Goal: Task Accomplishment & Management: Complete application form

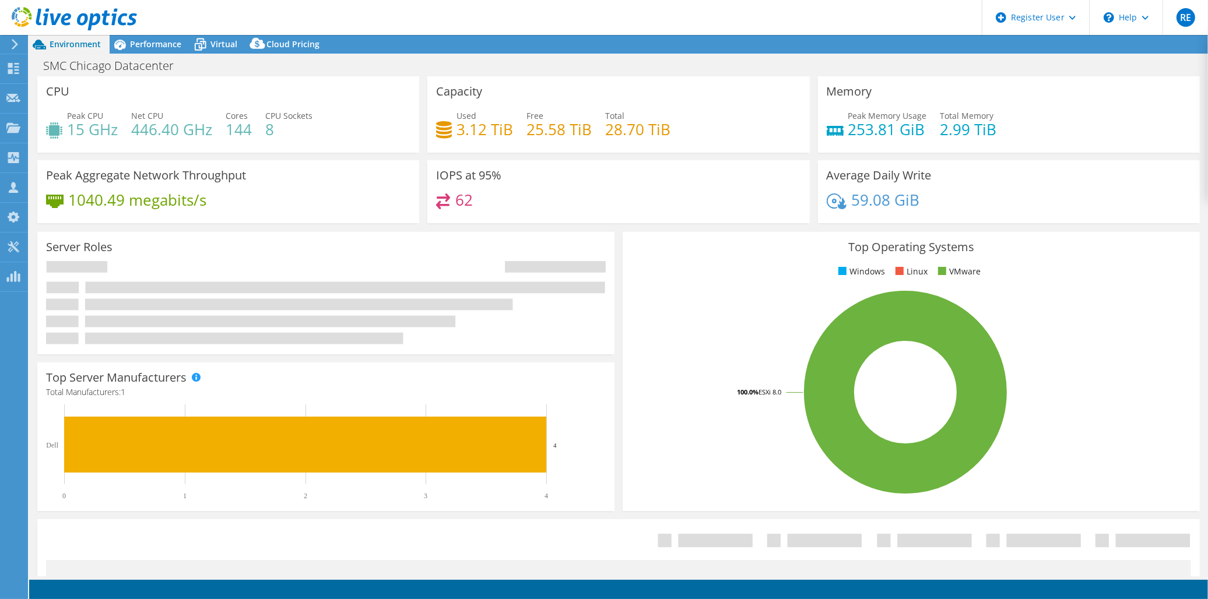
select select "USD"
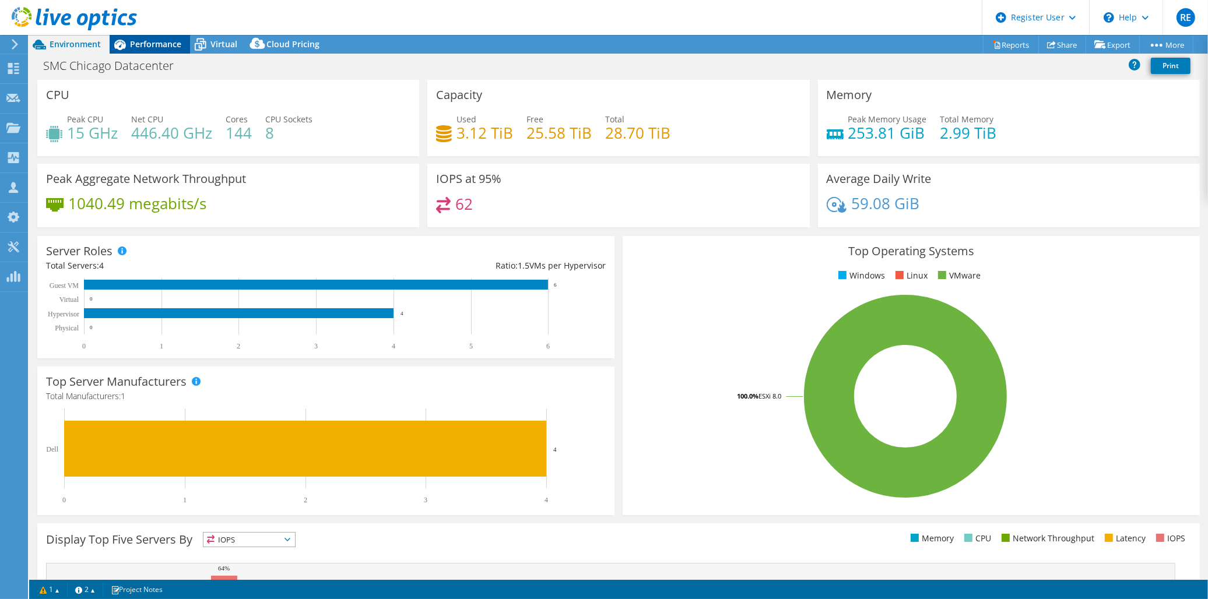
click at [147, 41] on span "Performance" at bounding box center [155, 43] width 51 height 11
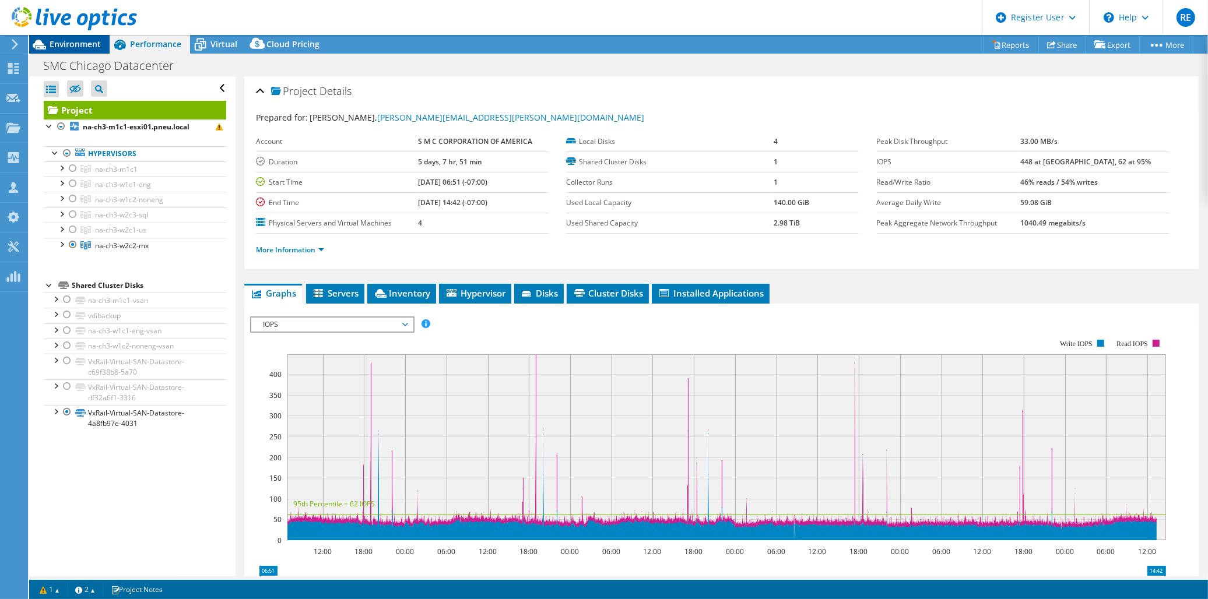
click at [80, 45] on span "Environment" at bounding box center [75, 43] width 51 height 11
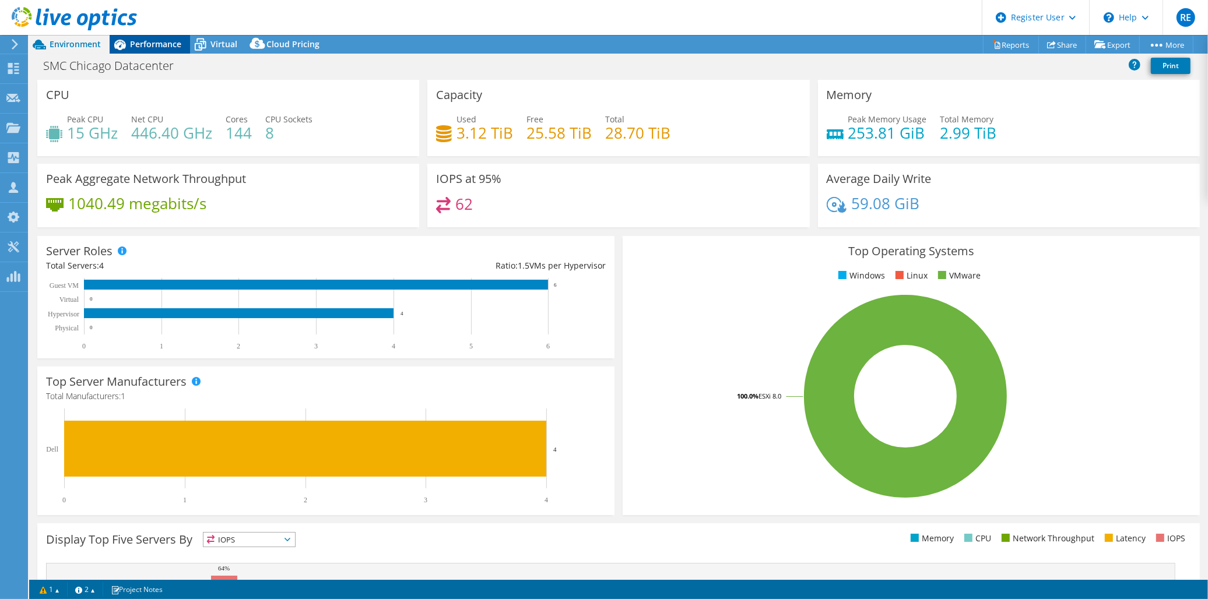
click at [145, 38] on span "Performance" at bounding box center [155, 43] width 51 height 11
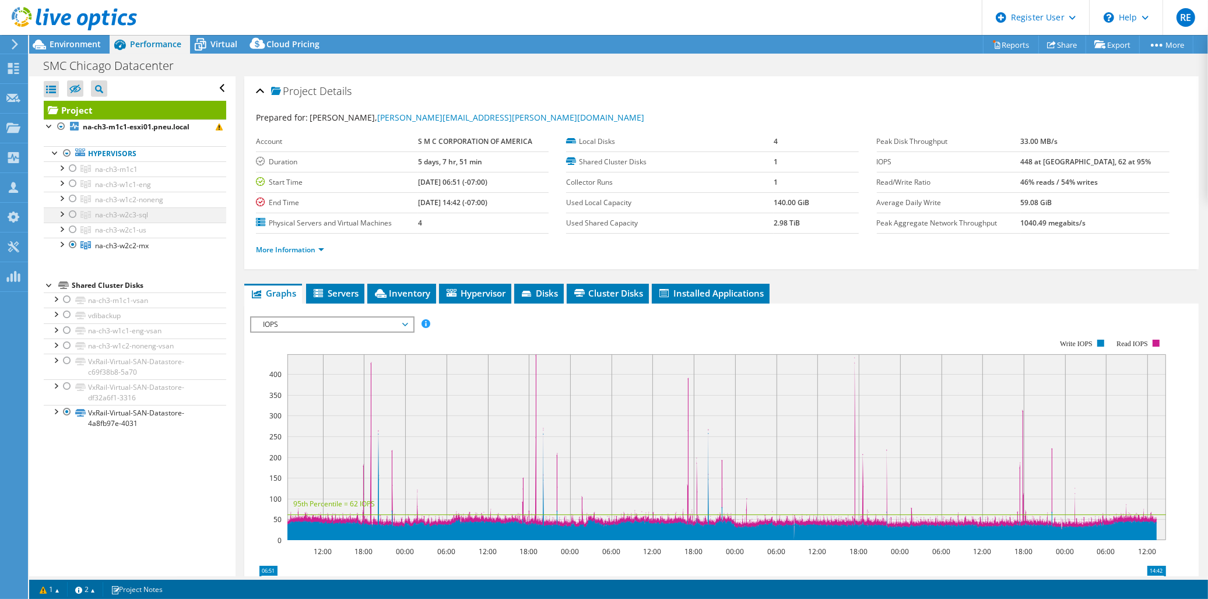
click at [71, 216] on div at bounding box center [73, 215] width 12 height 14
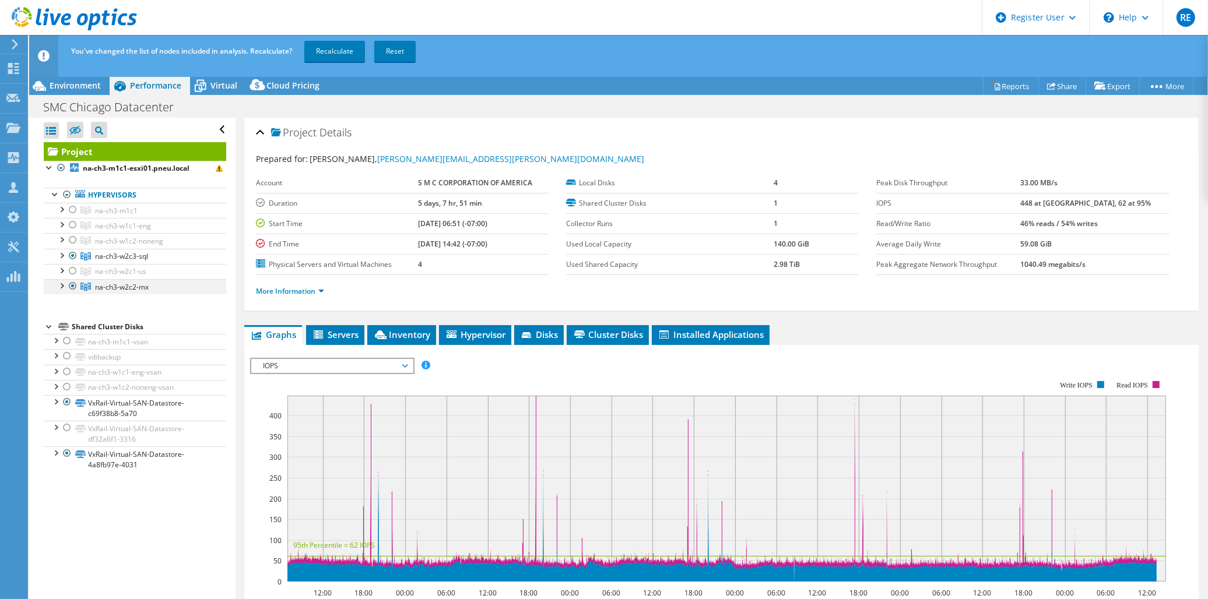
click at [72, 287] on div at bounding box center [73, 286] width 12 height 14
click at [345, 54] on link "Recalculate" at bounding box center [334, 51] width 61 height 21
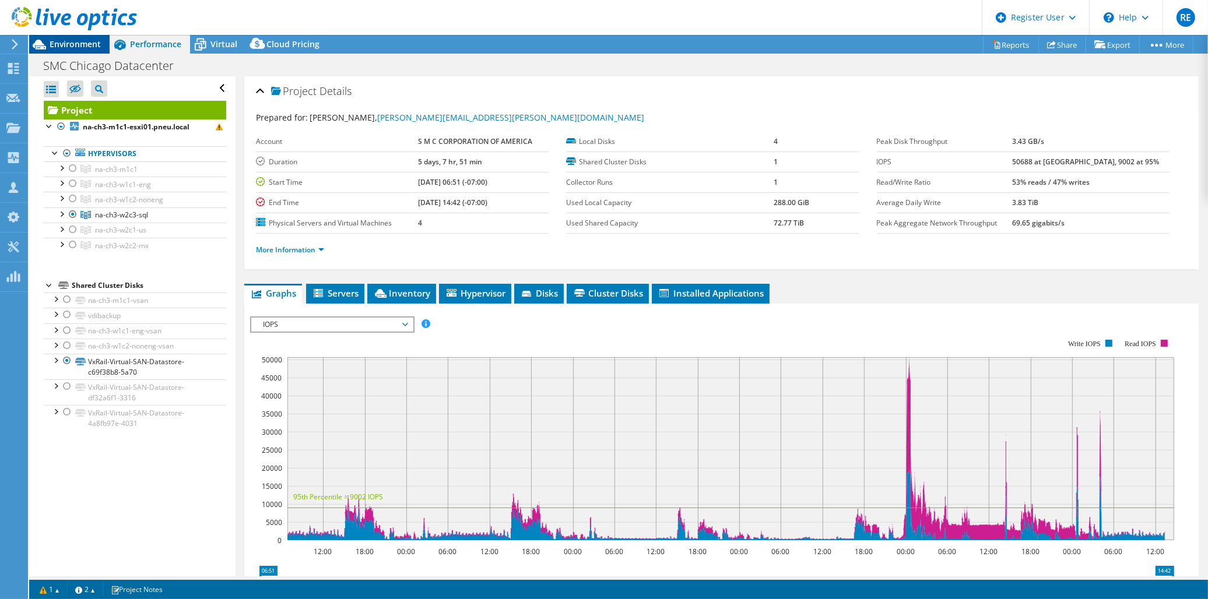
click at [79, 45] on span "Environment" at bounding box center [75, 43] width 51 height 11
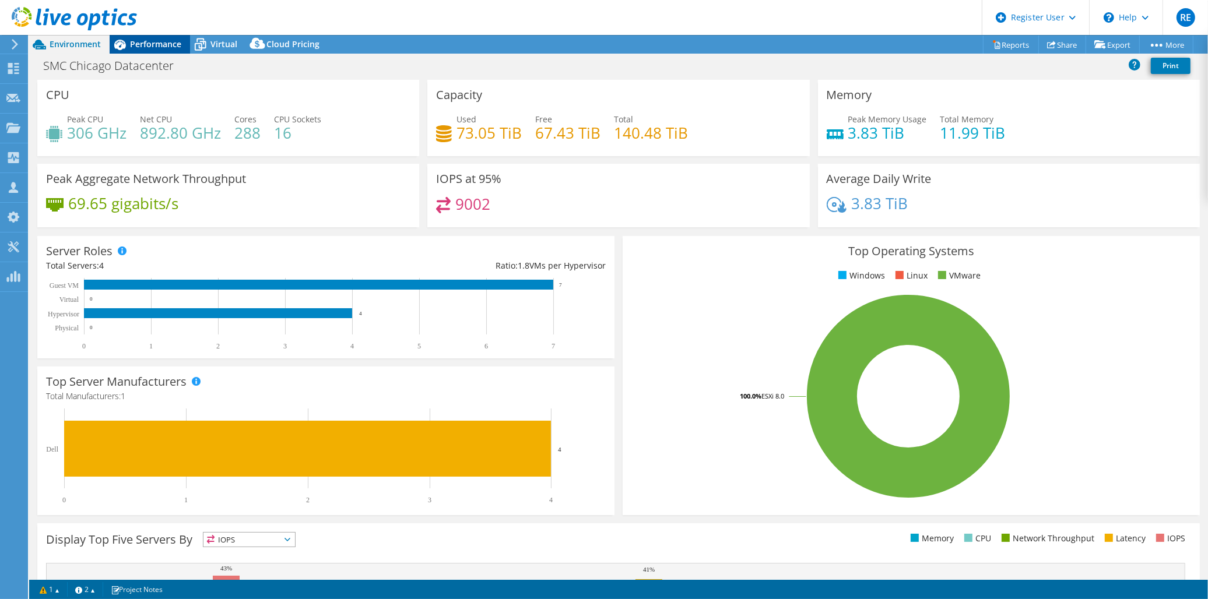
click at [161, 42] on span "Performance" at bounding box center [155, 43] width 51 height 11
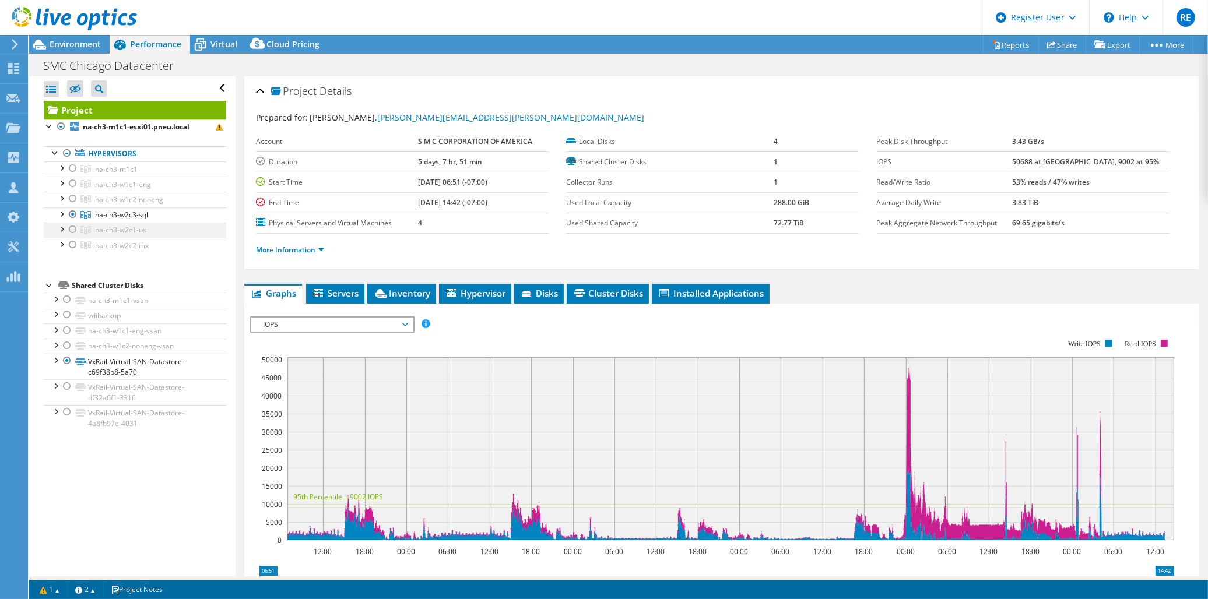
click at [70, 229] on div at bounding box center [73, 230] width 12 height 14
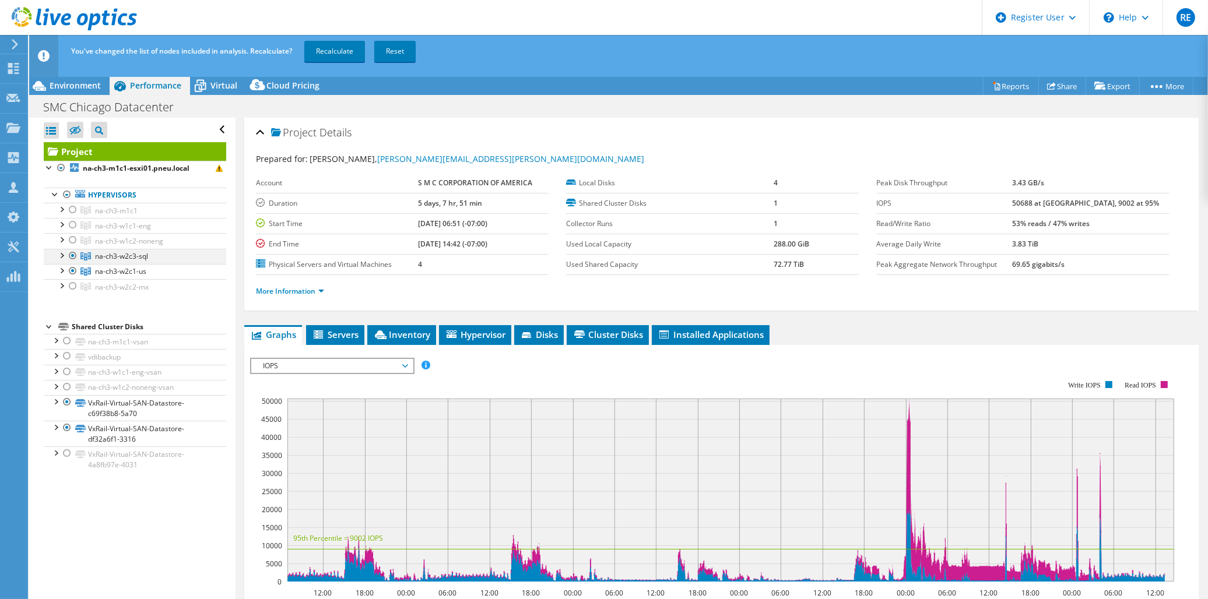
click at [75, 257] on div at bounding box center [73, 256] width 12 height 14
click at [329, 50] on link "Recalculate" at bounding box center [334, 51] width 61 height 21
click at [321, 290] on link "More Information" at bounding box center [290, 291] width 68 height 10
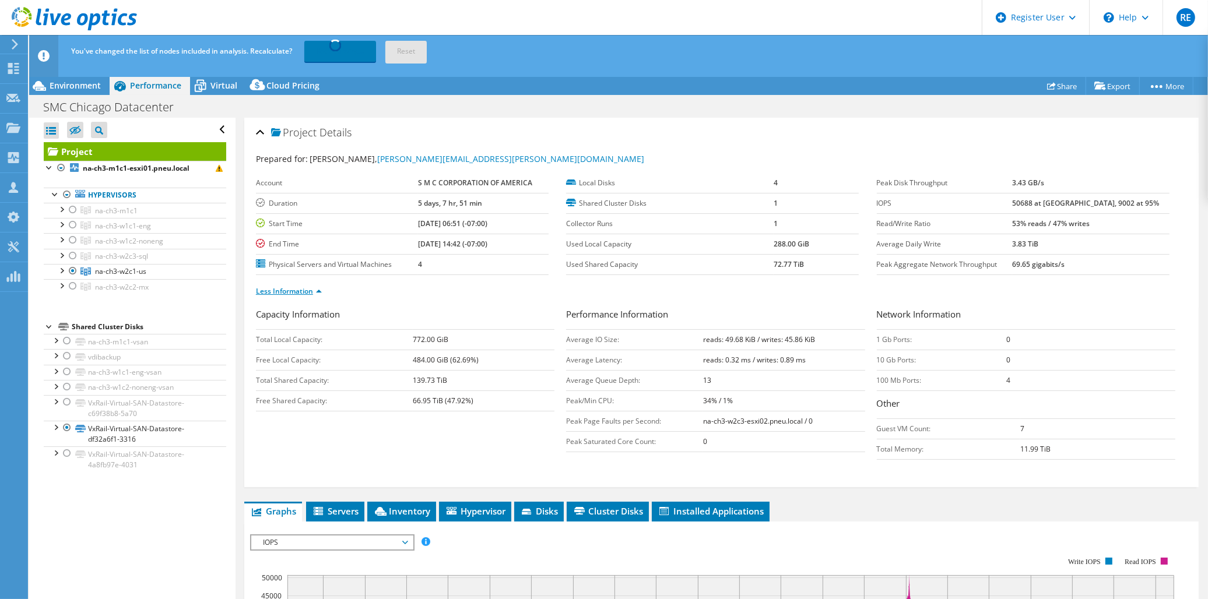
click at [321, 290] on link "Less Information" at bounding box center [289, 291] width 66 height 10
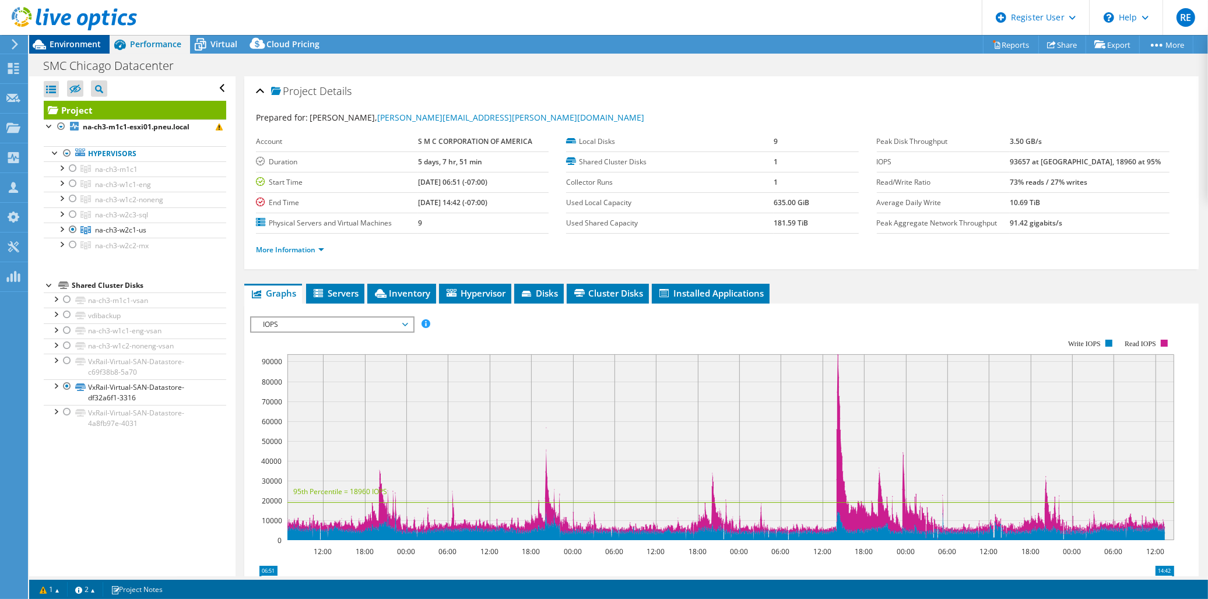
click at [85, 38] on span "Environment" at bounding box center [75, 43] width 51 height 11
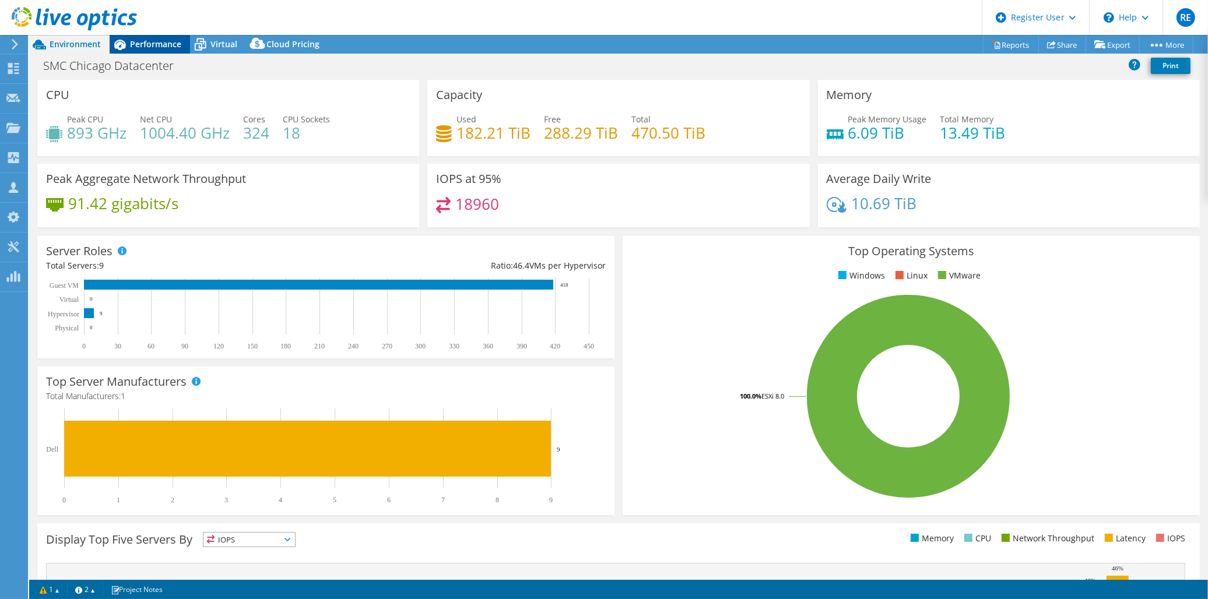
click at [166, 41] on span "Performance" at bounding box center [155, 43] width 51 height 11
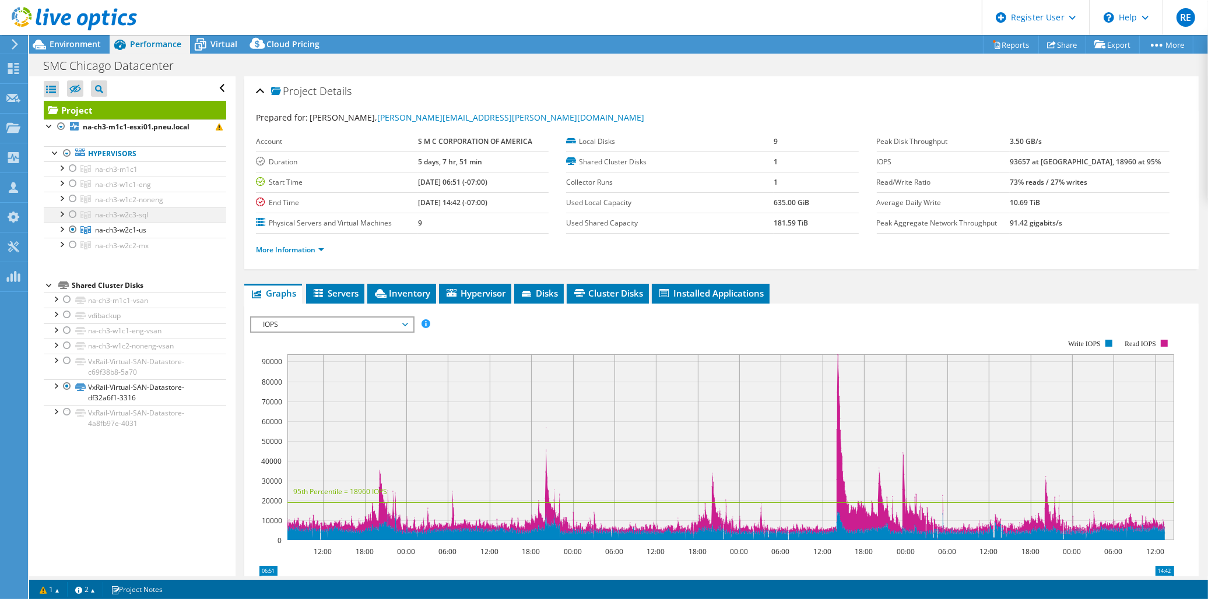
click at [72, 214] on div at bounding box center [73, 215] width 12 height 14
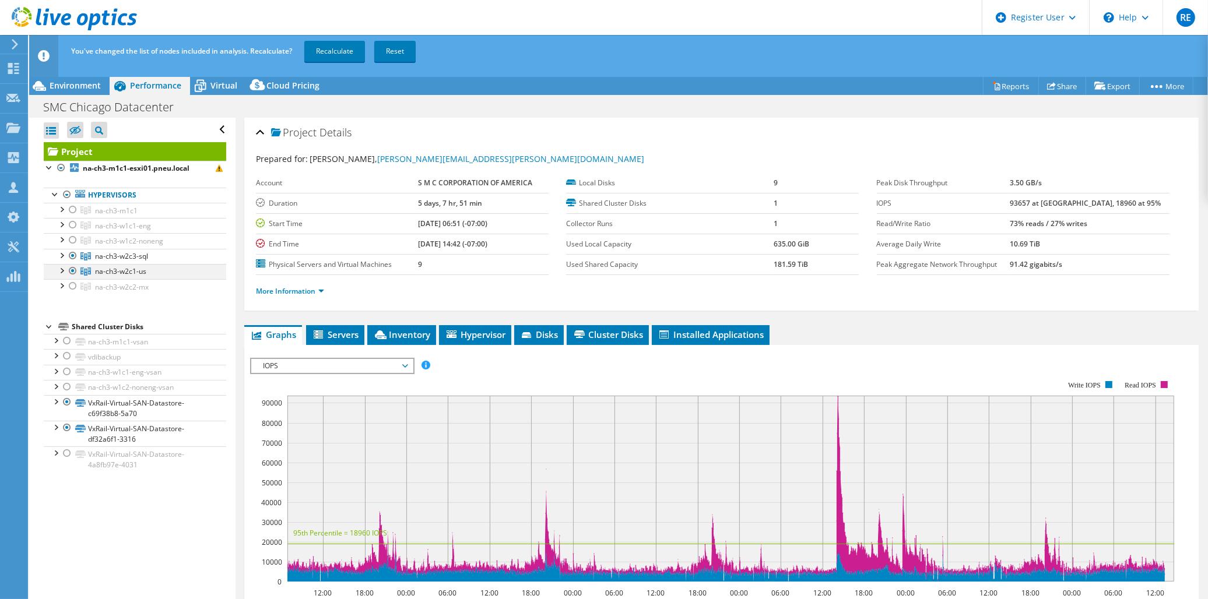
click at [72, 270] on div at bounding box center [73, 271] width 12 height 14
click at [329, 51] on link "Recalculate" at bounding box center [334, 51] width 61 height 21
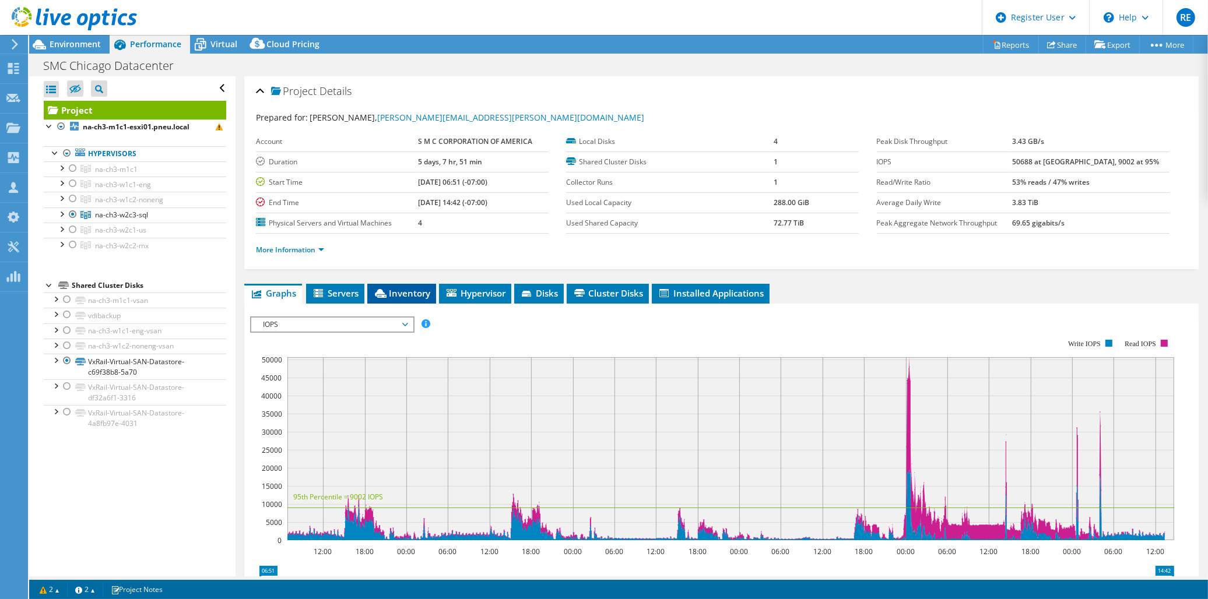
click at [385, 284] on li "Inventory" at bounding box center [401, 294] width 69 height 20
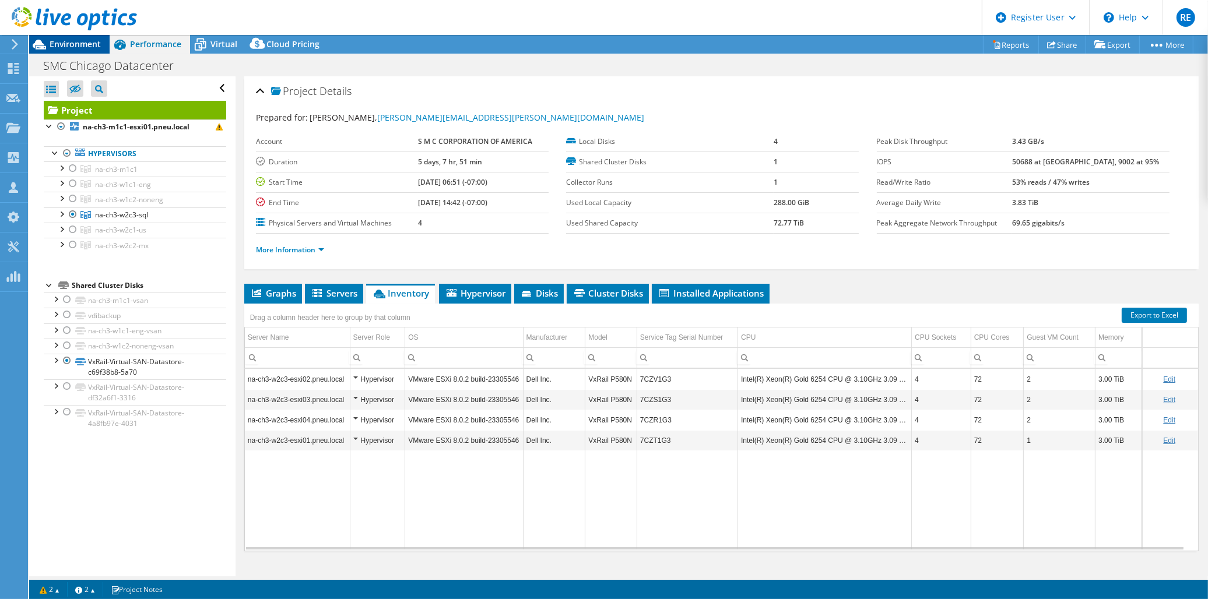
click at [90, 38] on span "Environment" at bounding box center [75, 43] width 51 height 11
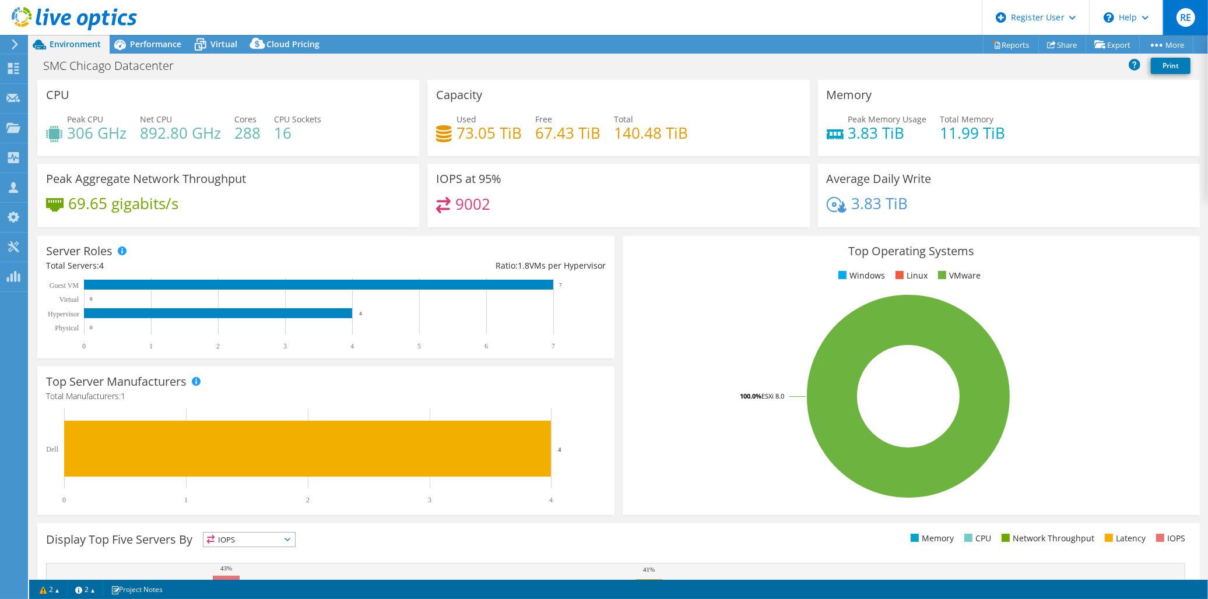
click at [1185, 18] on span "RE" at bounding box center [1185, 17] width 19 height 19
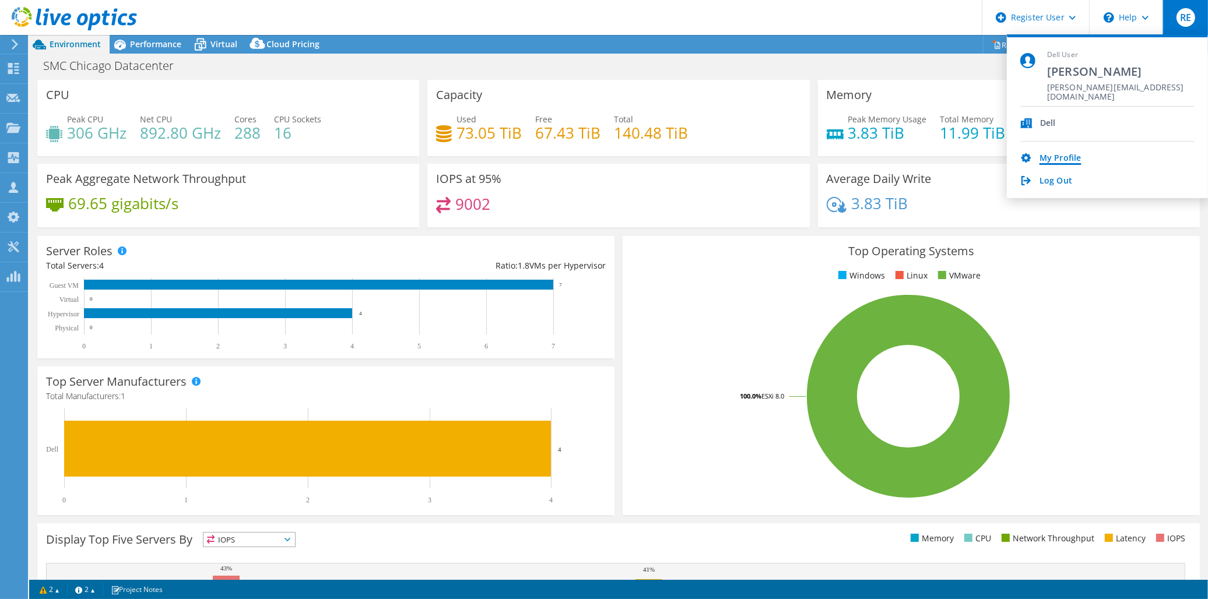
click at [1069, 153] on link "My Profile" at bounding box center [1059, 158] width 41 height 11
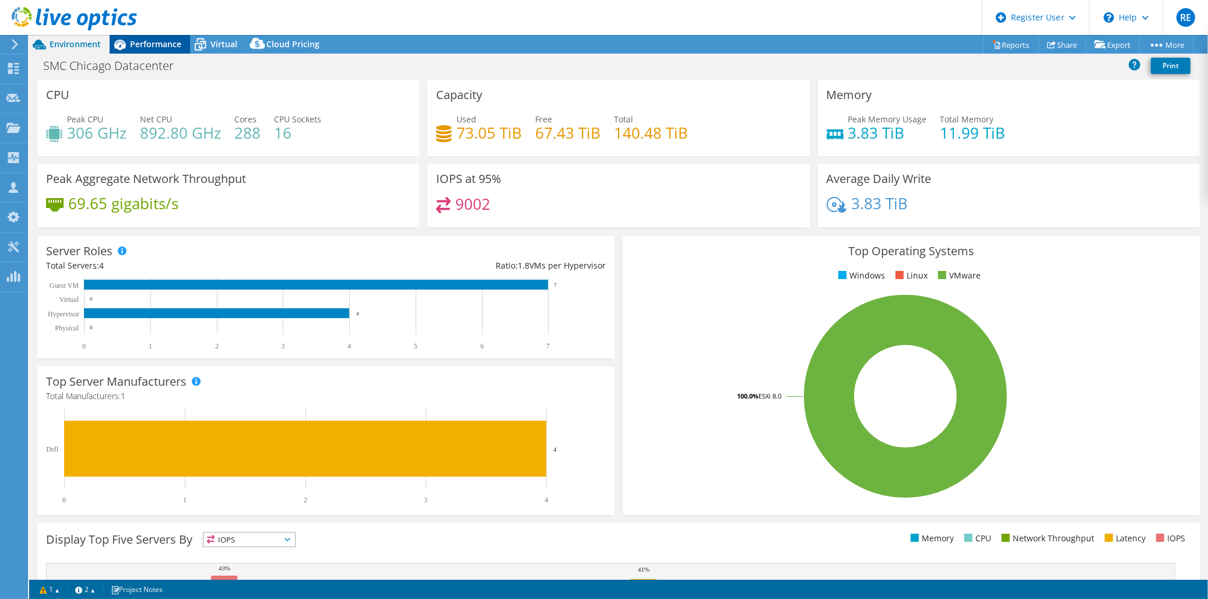
click at [144, 44] on span "Performance" at bounding box center [155, 43] width 51 height 11
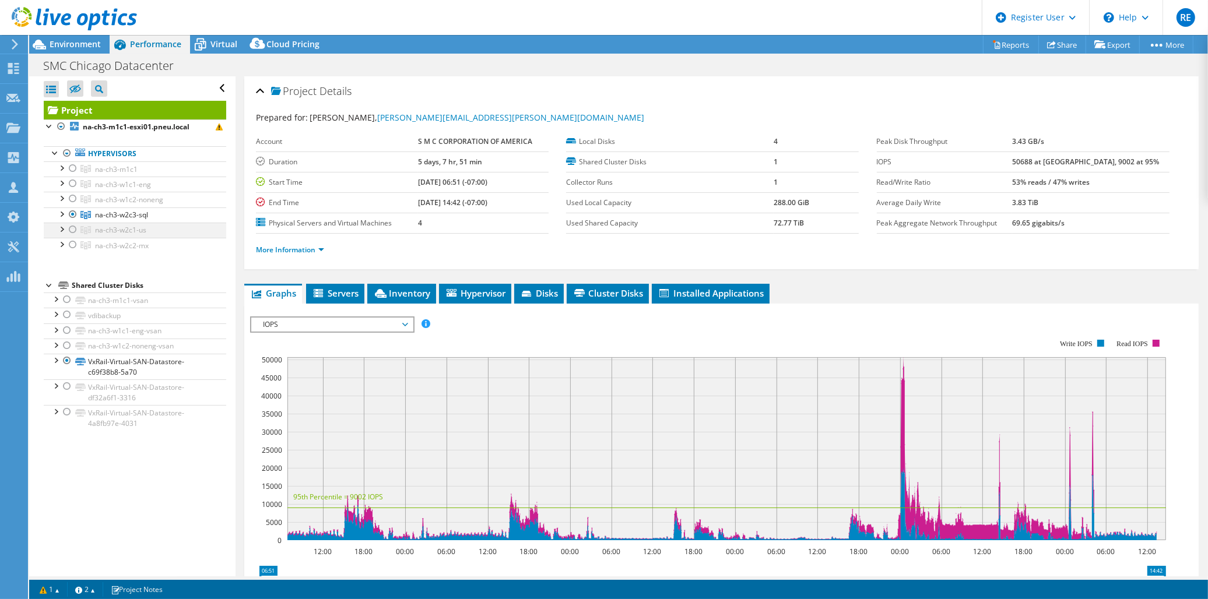
click at [72, 231] on div at bounding box center [73, 230] width 12 height 14
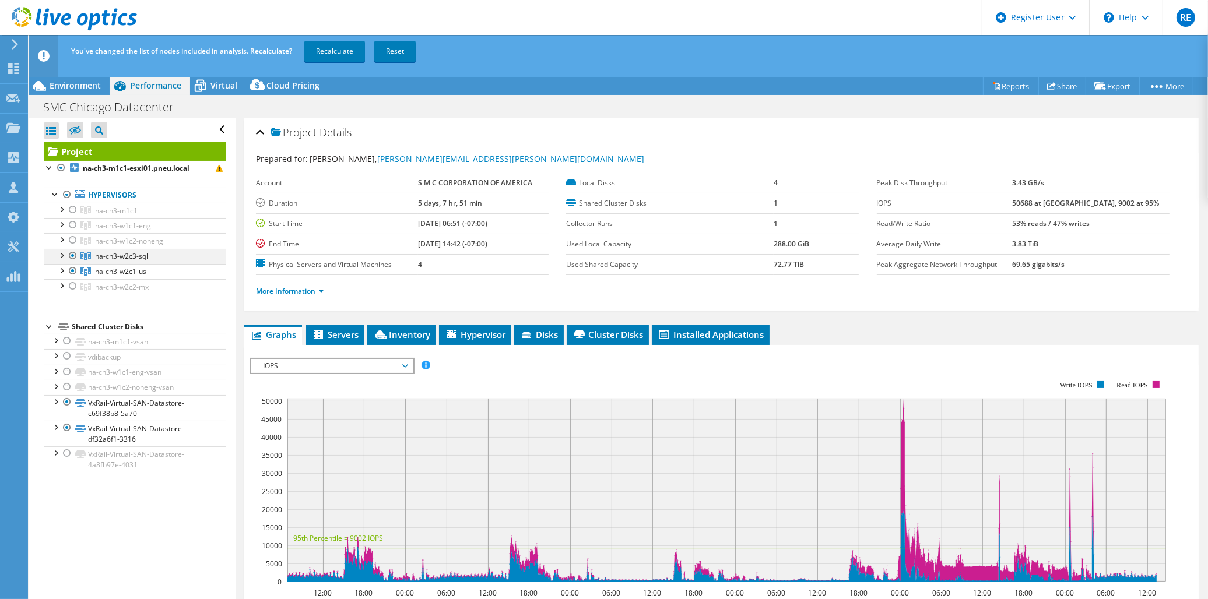
click at [74, 257] on div at bounding box center [73, 256] width 12 height 14
click at [331, 53] on link "Recalculate" at bounding box center [334, 51] width 61 height 21
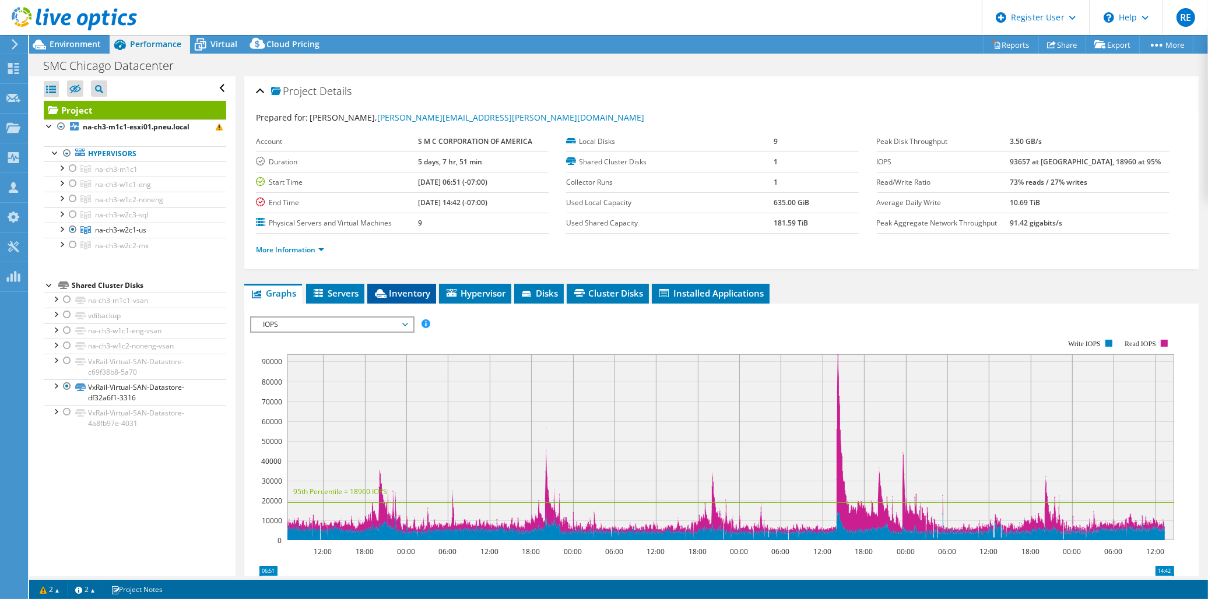
click at [410, 287] on span "Inventory" at bounding box center [401, 293] width 57 height 12
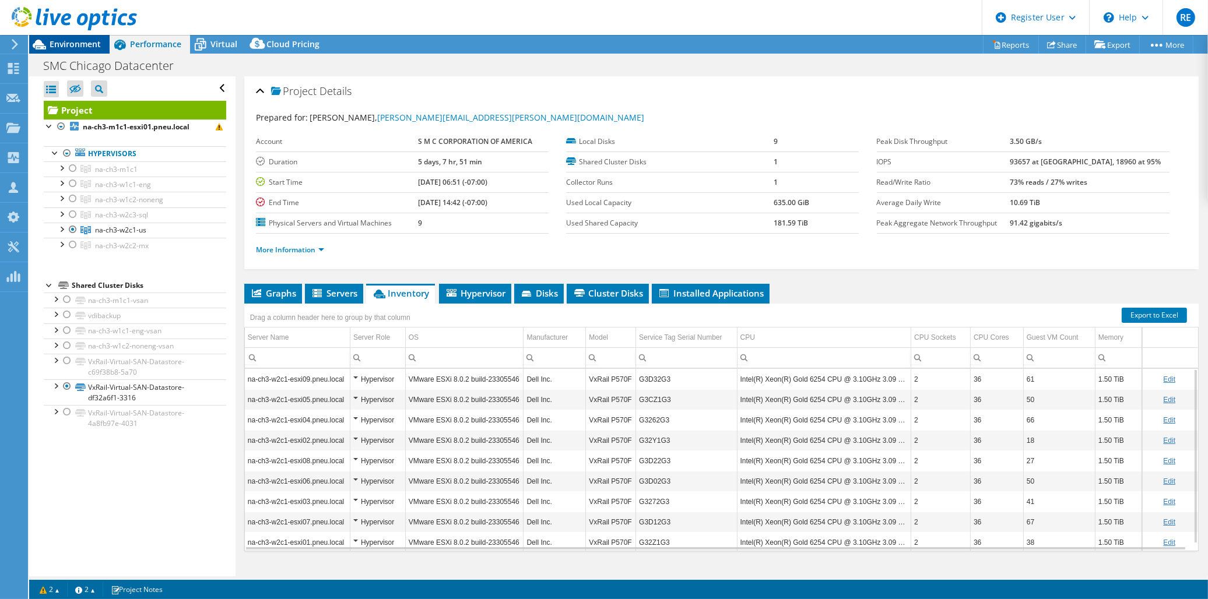
click at [84, 42] on span "Environment" at bounding box center [75, 43] width 51 height 11
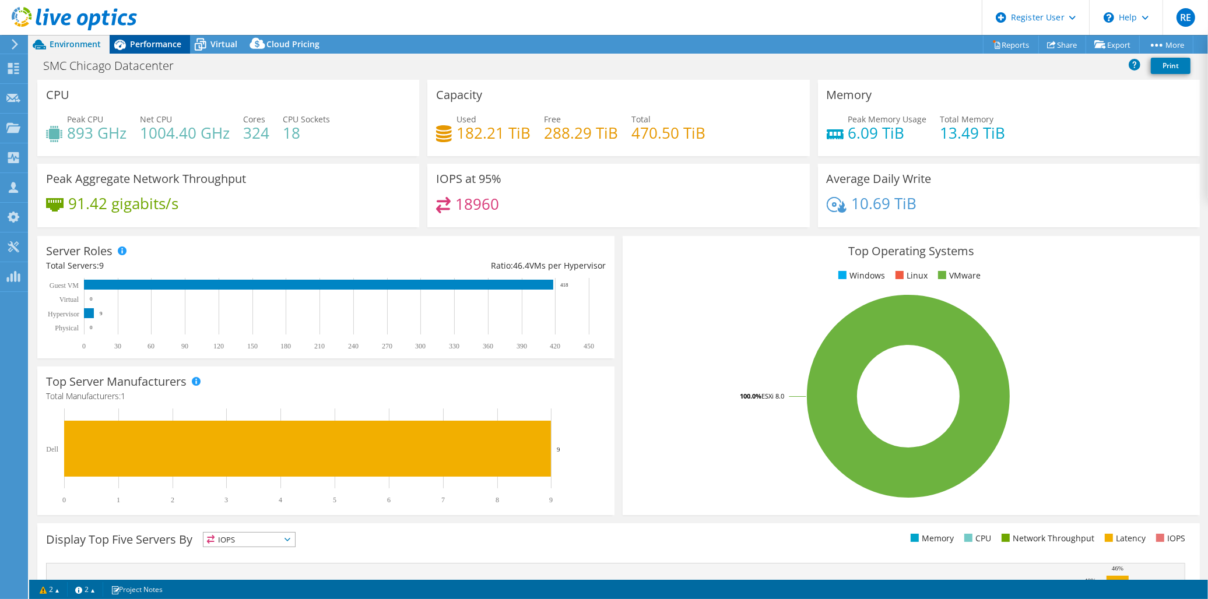
click at [167, 41] on span "Performance" at bounding box center [155, 43] width 51 height 11
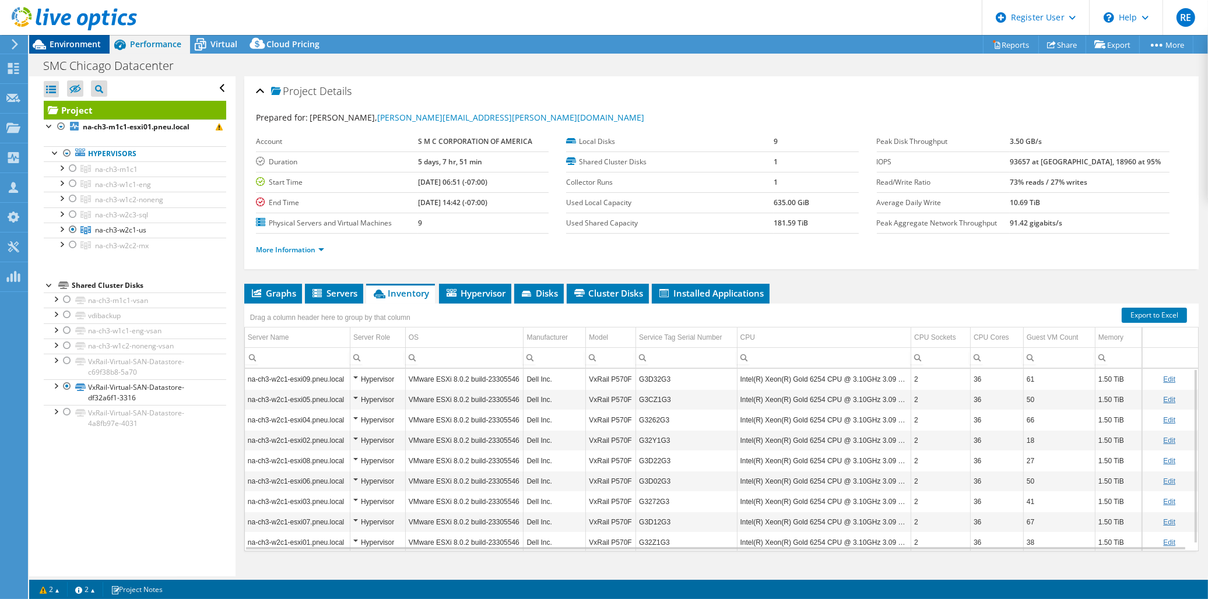
click at [80, 44] on span "Environment" at bounding box center [75, 43] width 51 height 11
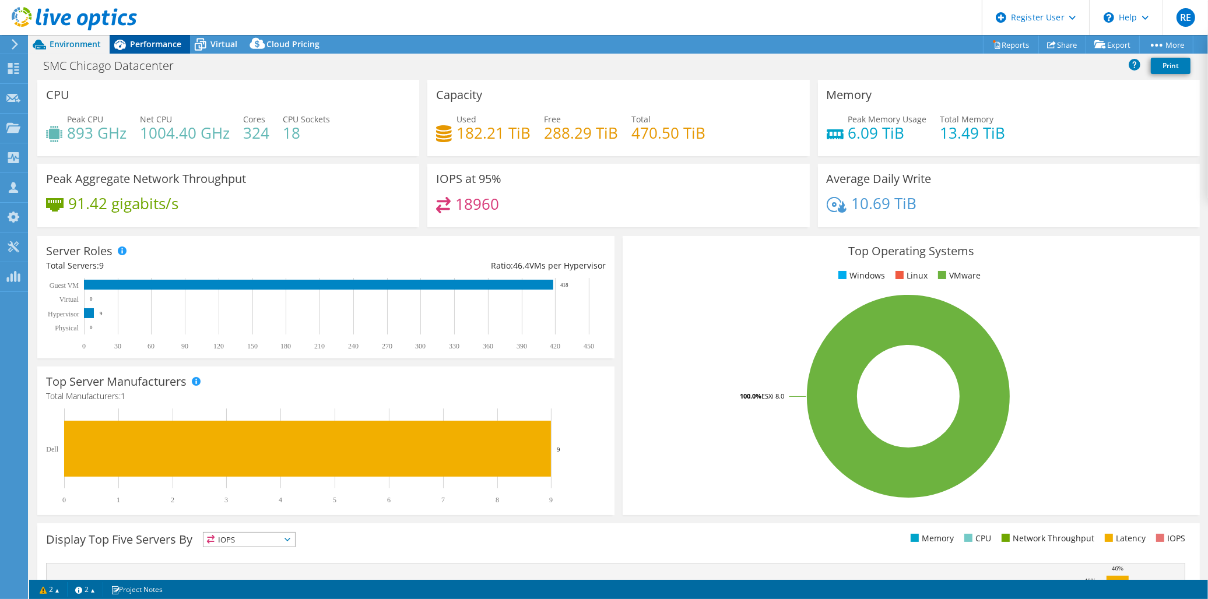
click at [150, 44] on span "Performance" at bounding box center [155, 43] width 51 height 11
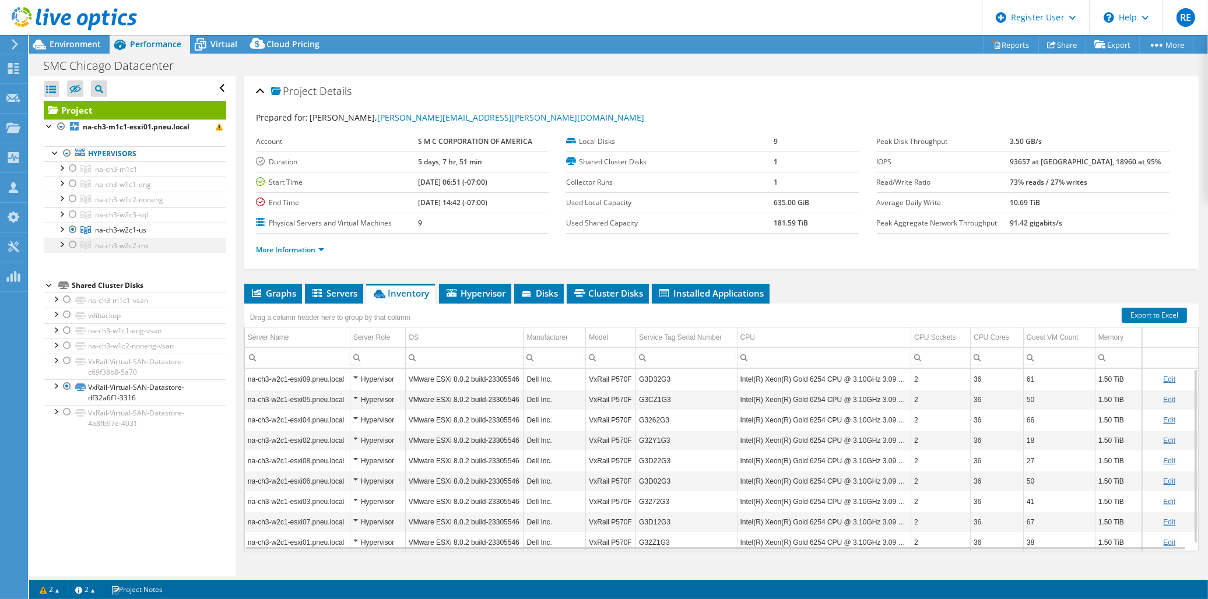
click at [71, 246] on div at bounding box center [73, 245] width 12 height 14
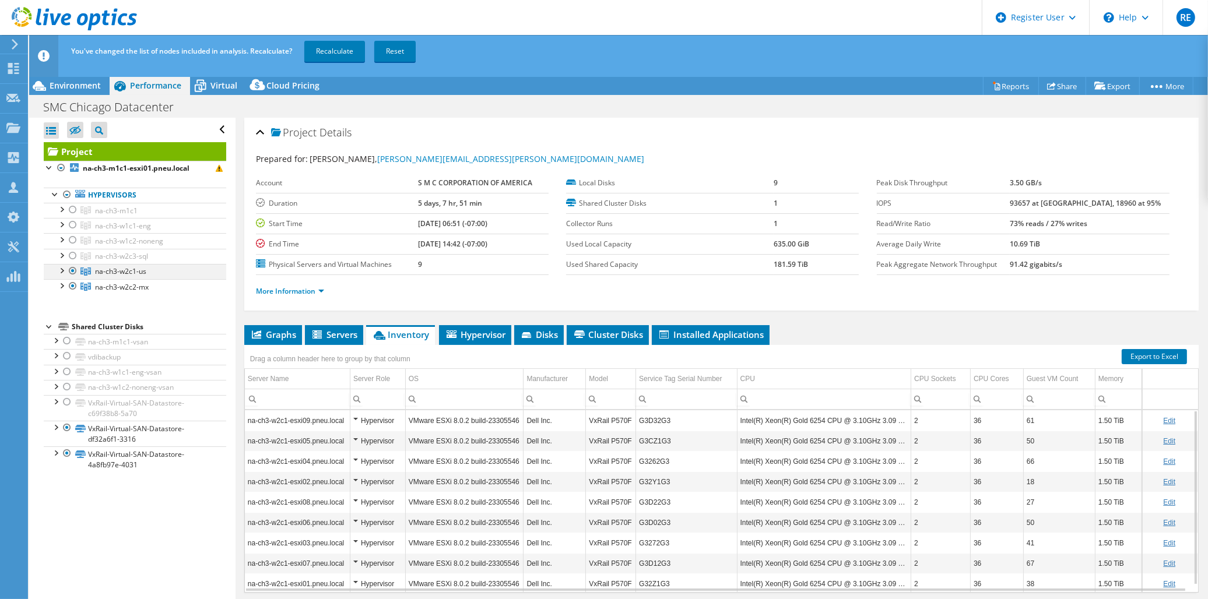
click at [73, 274] on div at bounding box center [73, 271] width 12 height 14
click at [344, 50] on link "Recalculate" at bounding box center [334, 51] width 61 height 21
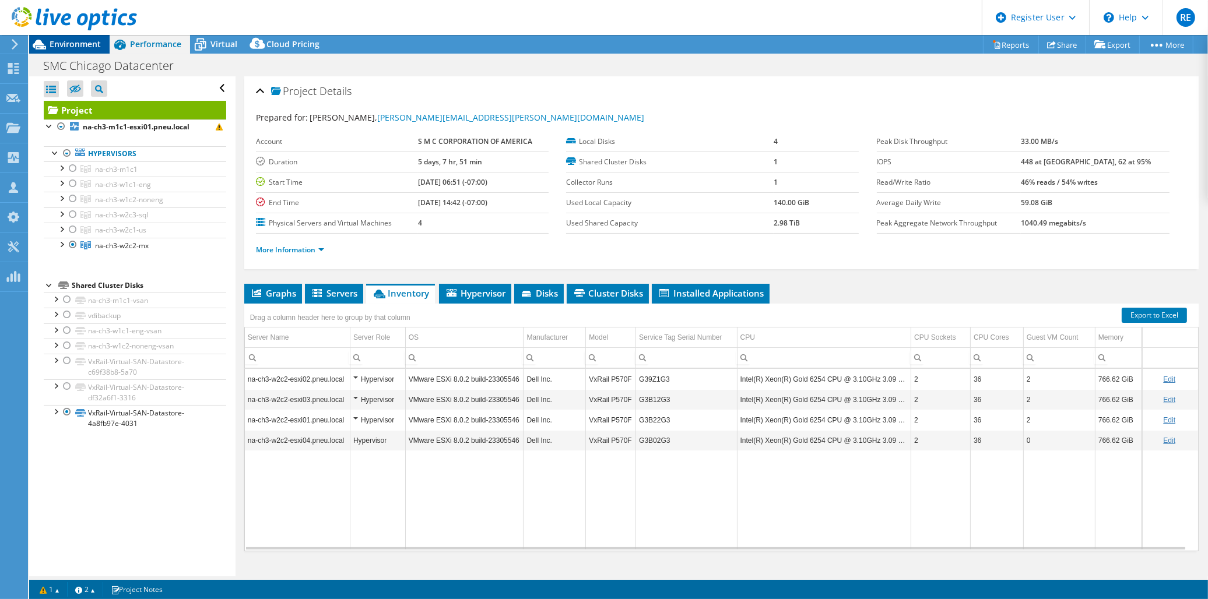
click at [72, 38] on span "Environment" at bounding box center [75, 43] width 51 height 11
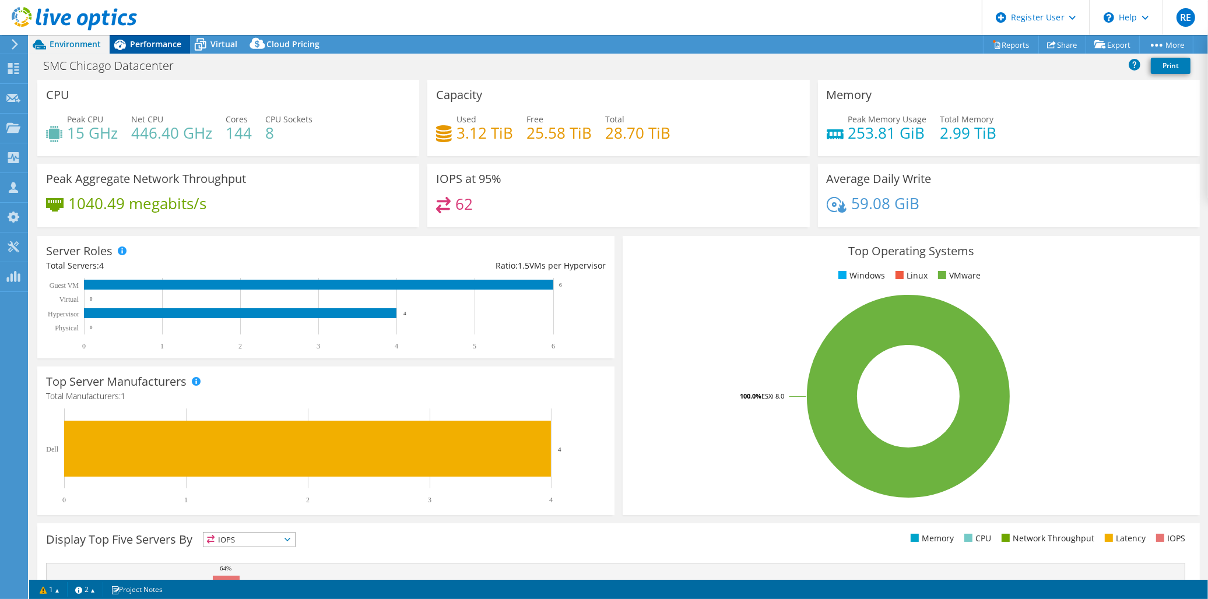
click at [153, 43] on span "Performance" at bounding box center [155, 43] width 51 height 11
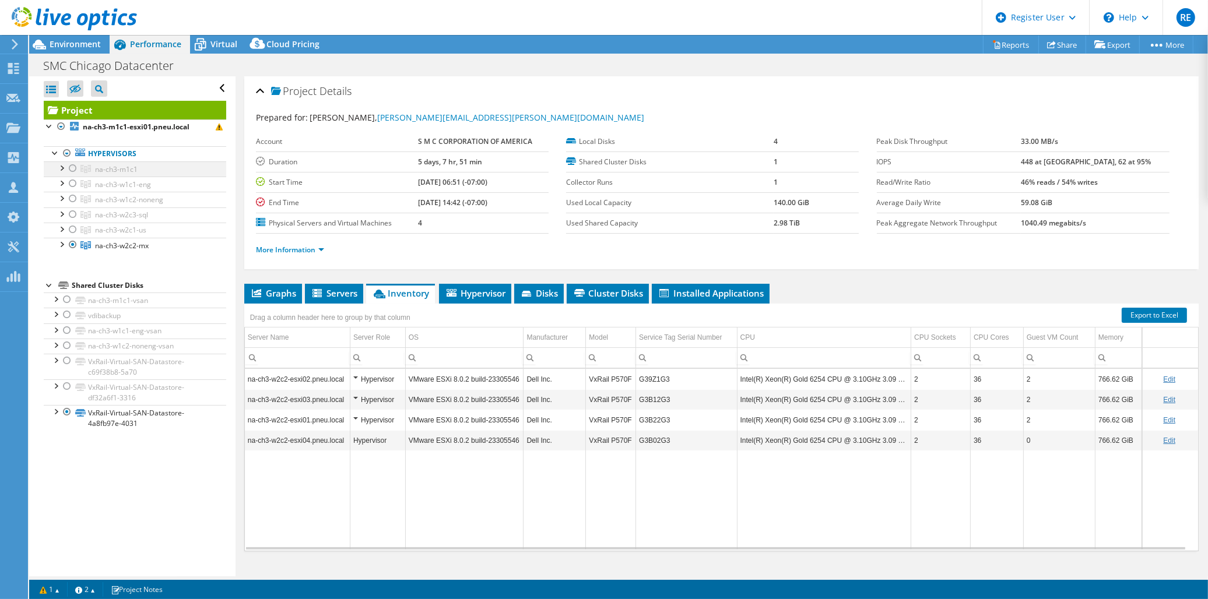
click at [75, 171] on div at bounding box center [73, 168] width 12 height 14
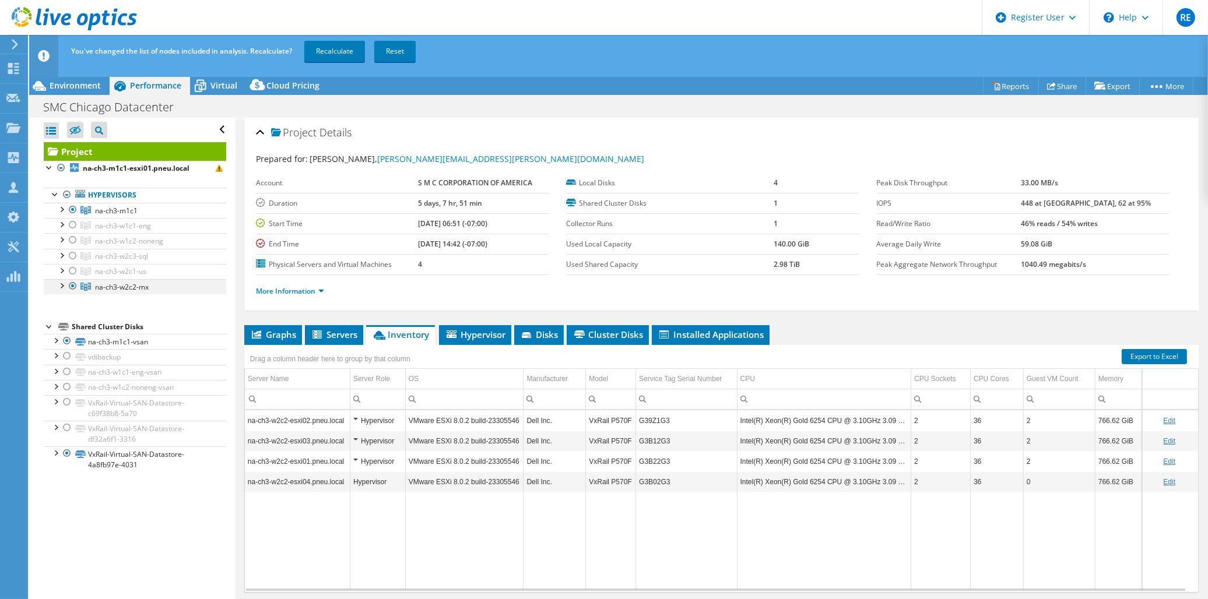
click at [70, 286] on div at bounding box center [73, 286] width 12 height 14
click at [325, 51] on link "Recalculate" at bounding box center [334, 51] width 61 height 21
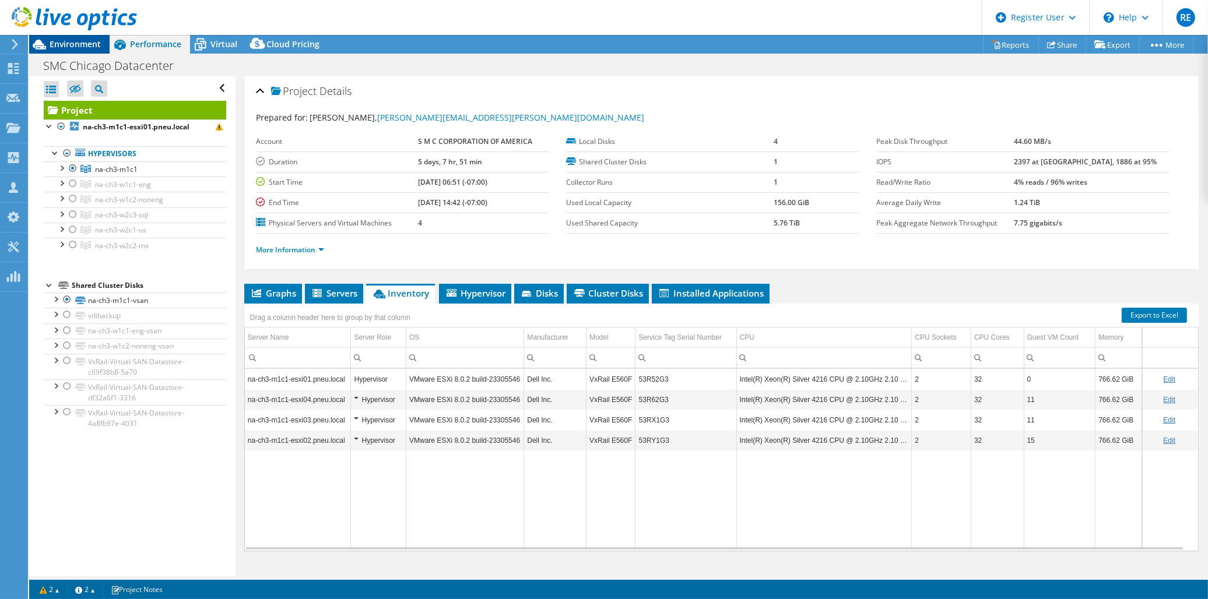
click at [71, 39] on span "Environment" at bounding box center [75, 43] width 51 height 11
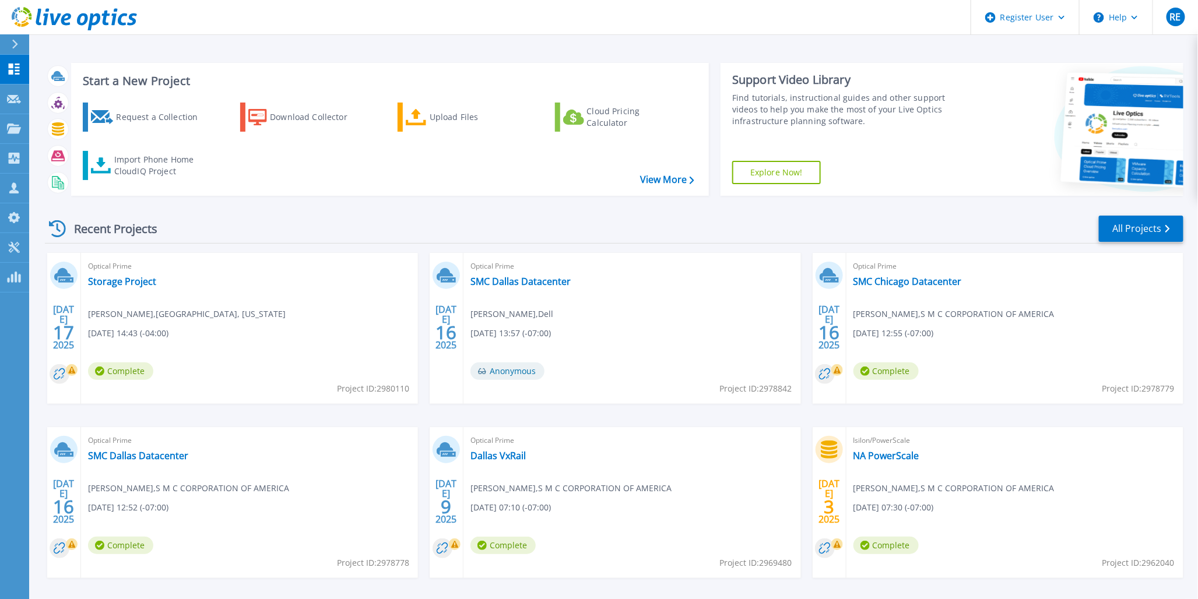
click at [19, 41] on div at bounding box center [19, 44] width 19 height 20
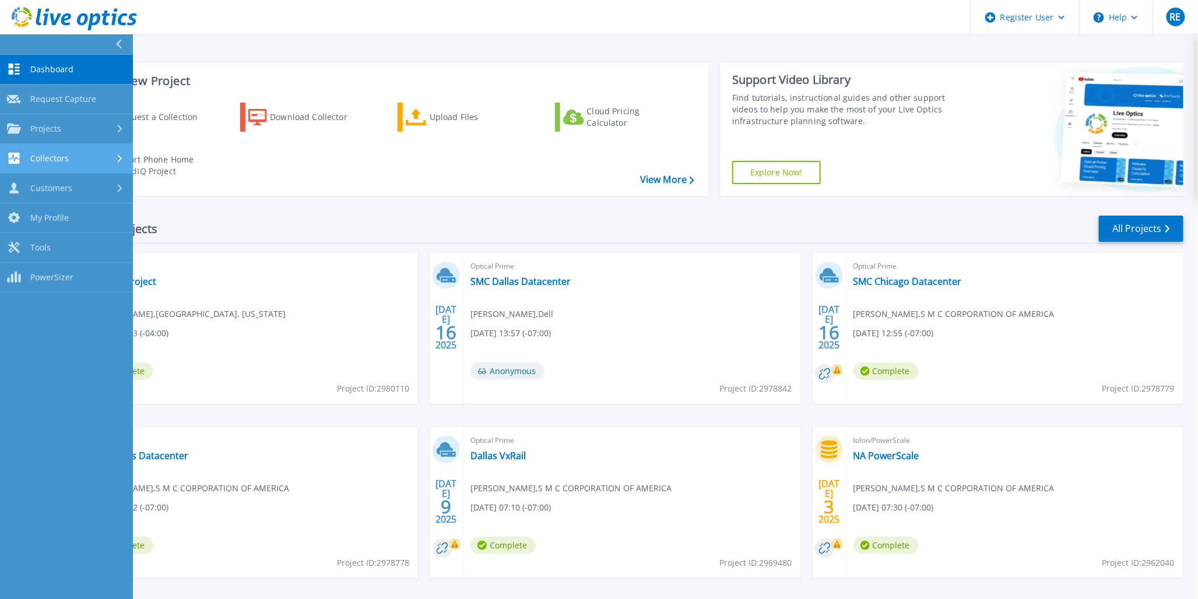
click at [111, 153] on div "Collectors" at bounding box center [66, 158] width 119 height 11
click at [114, 127] on div "Projects" at bounding box center [66, 129] width 119 height 10
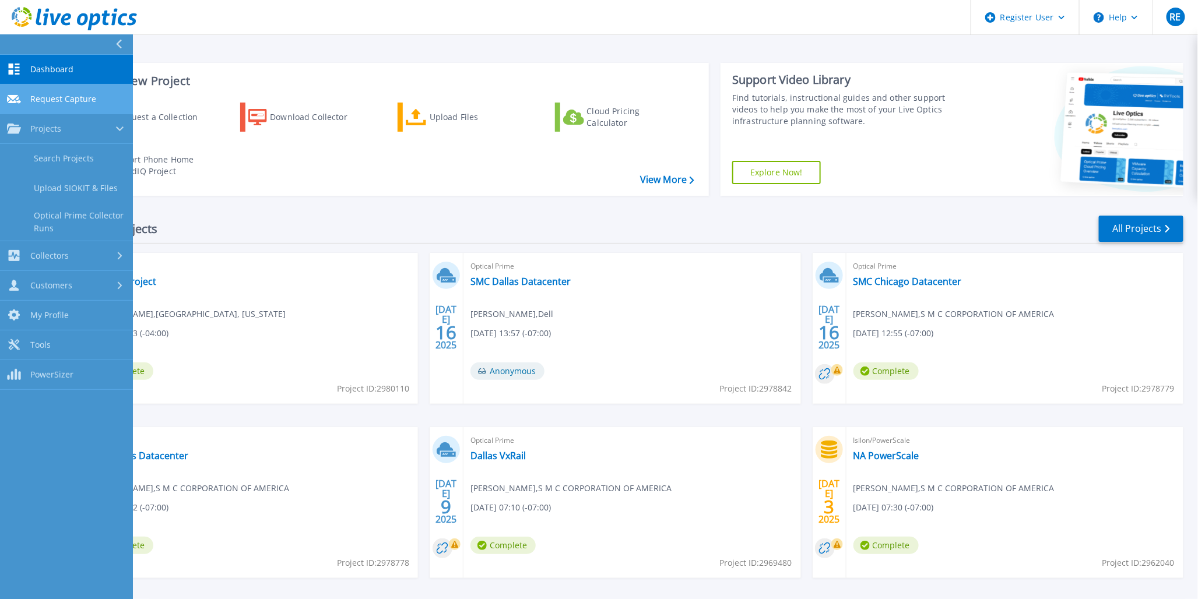
click at [107, 98] on link "Request Capture Request Capture" at bounding box center [66, 100] width 133 height 30
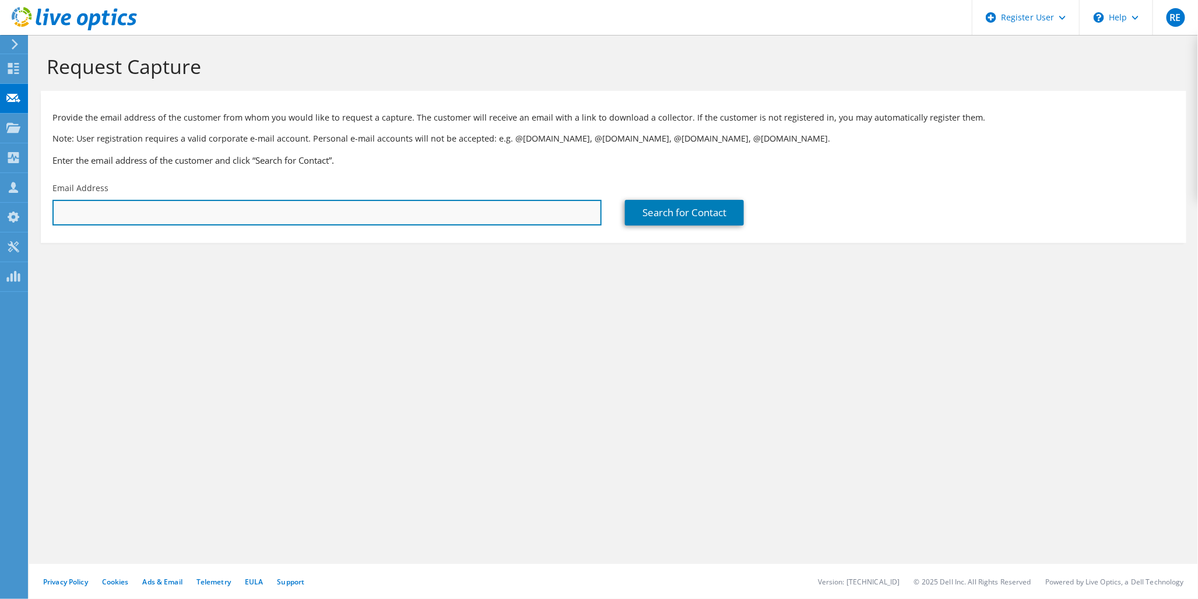
click at [91, 205] on input "text" at bounding box center [326, 213] width 549 height 26
type input "[EMAIL_ADDRESS][DOMAIN_NAME]"
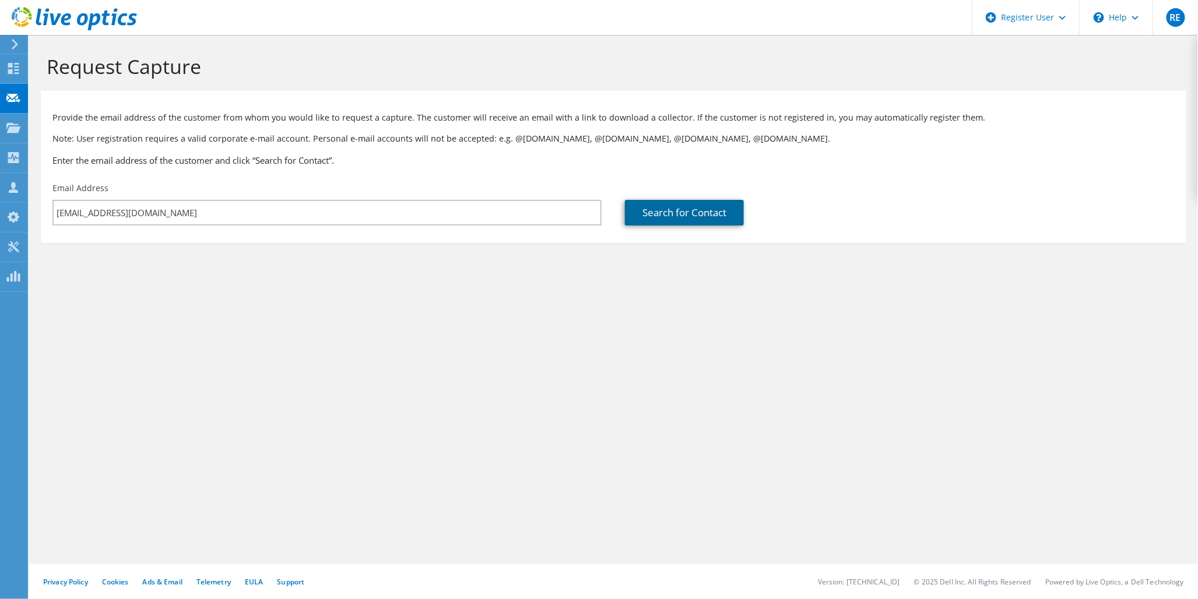
click at [657, 217] on link "Search for Contact" at bounding box center [684, 213] width 119 height 26
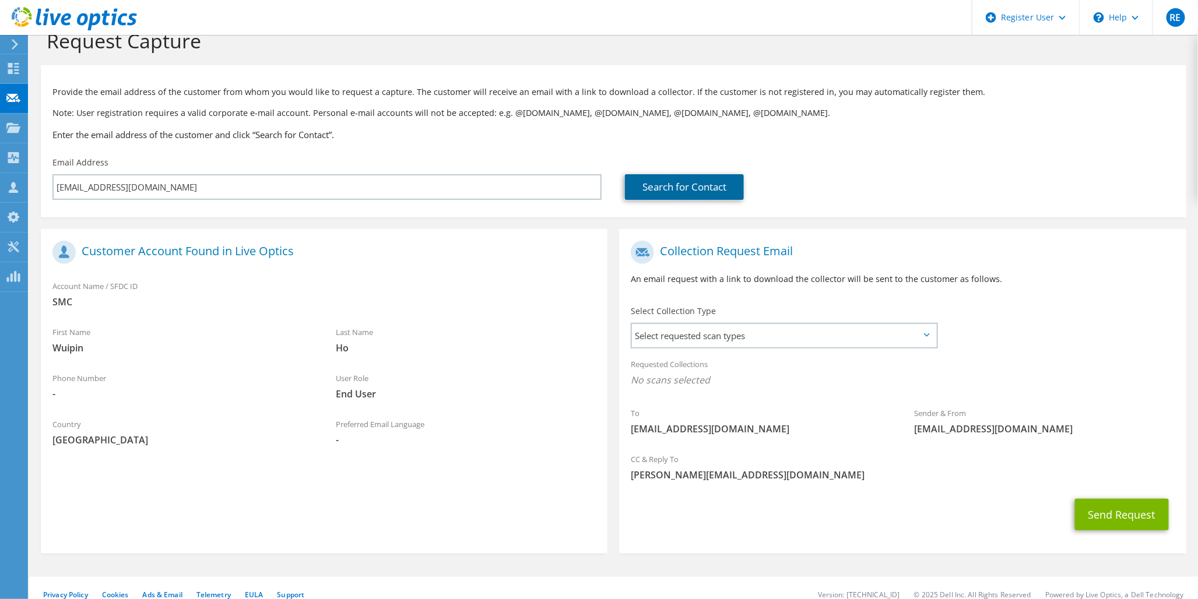
scroll to position [39, 0]
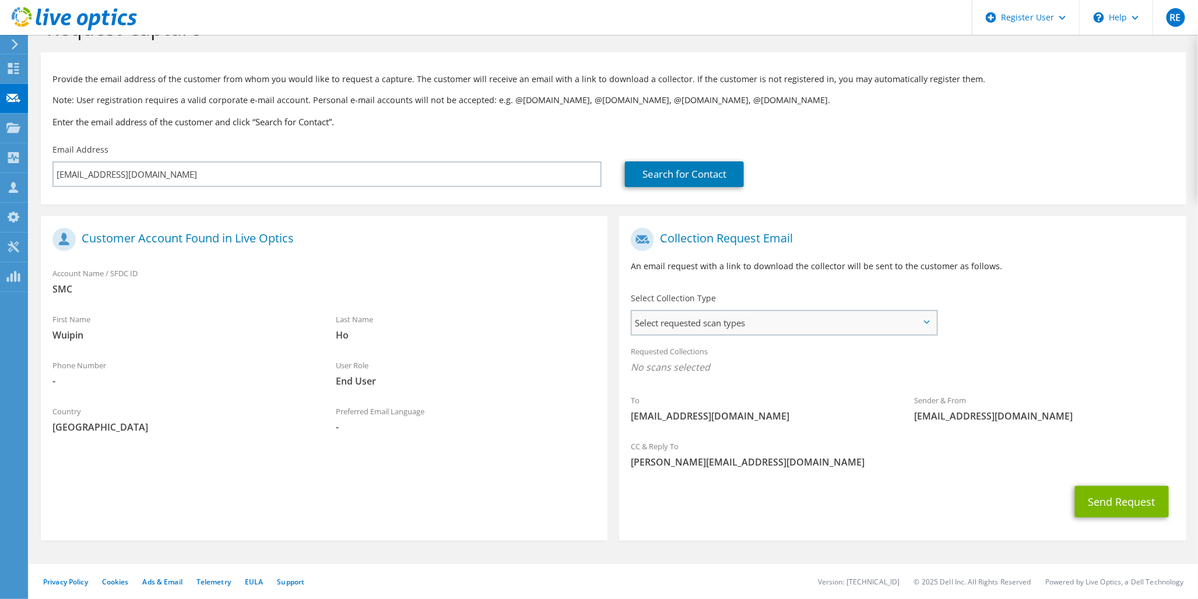
click at [708, 322] on span "Select requested scan types" at bounding box center [784, 322] width 304 height 23
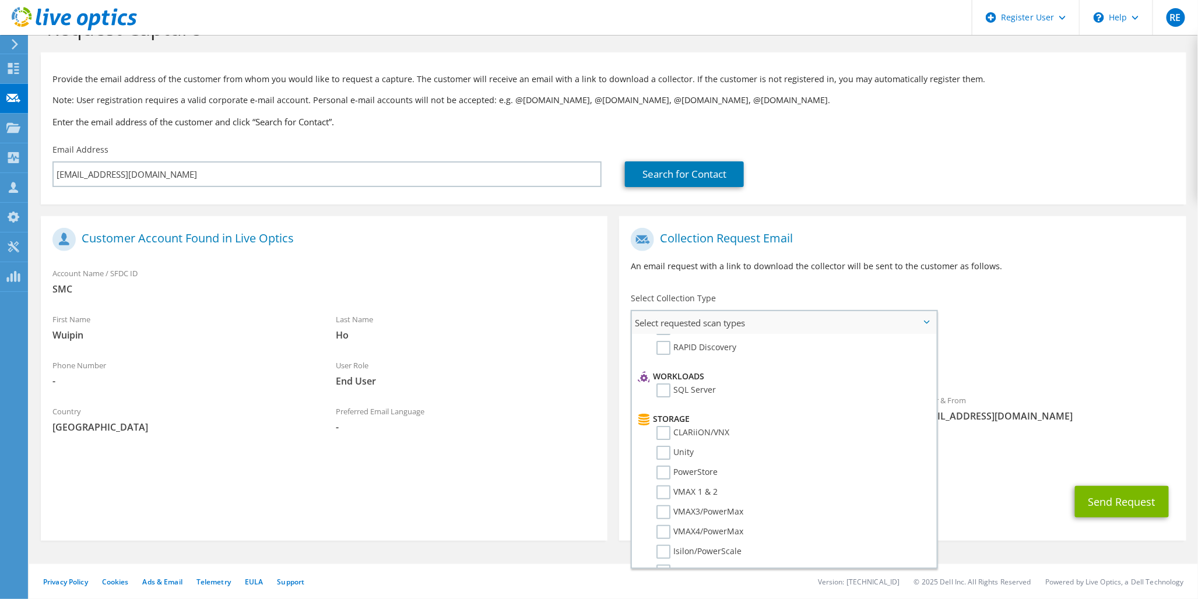
scroll to position [194, 0]
click at [658, 480] on label "Isilon/PowerScale" at bounding box center [698, 487] width 85 height 14
click at [0, 0] on input "Isilon/PowerScale" at bounding box center [0, 0] width 0 height 0
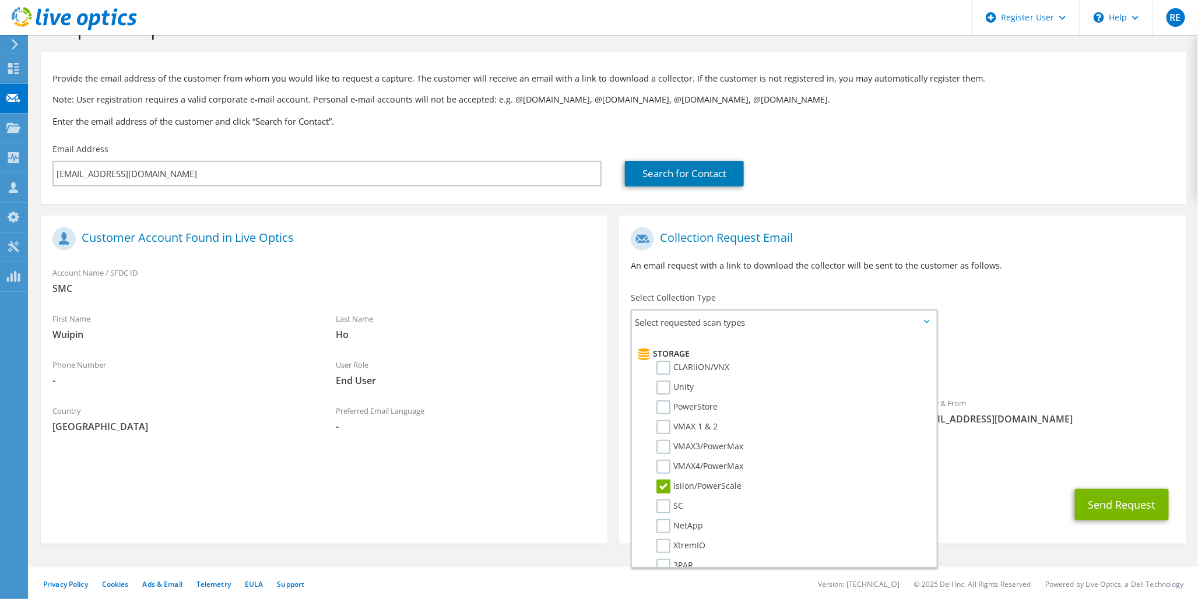
click at [968, 313] on div "To [EMAIL_ADDRESS][DOMAIN_NAME] Sender & From [EMAIL_ADDRESS][DOMAIN_NAME]" at bounding box center [902, 330] width 567 height 216
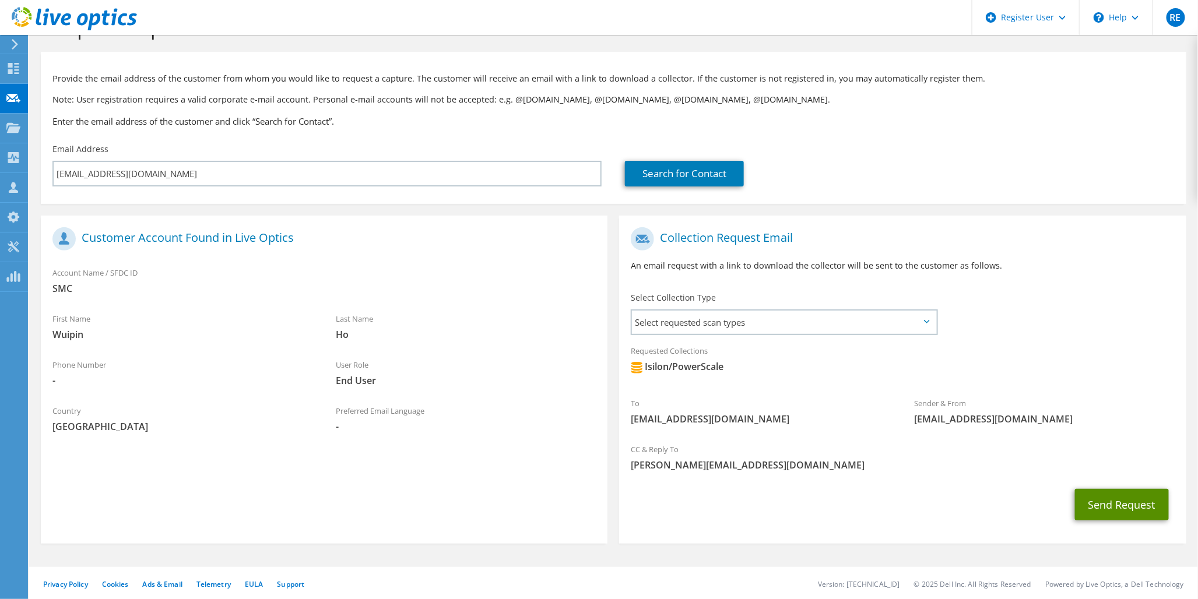
click at [1116, 510] on button "Send Request" at bounding box center [1122, 504] width 94 height 31
